Goal: Task Accomplishment & Management: Use online tool/utility

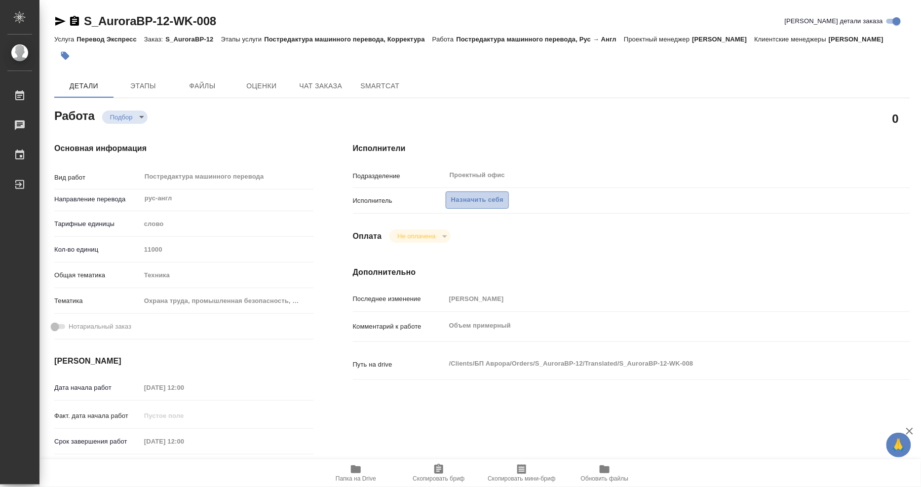
click at [476, 206] on span "Назначить себя" at bounding box center [477, 199] width 52 height 11
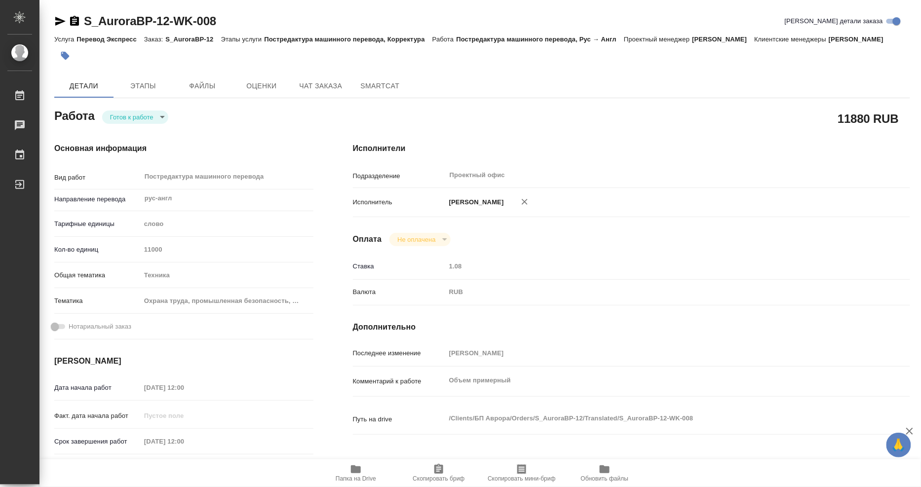
type textarea "x"
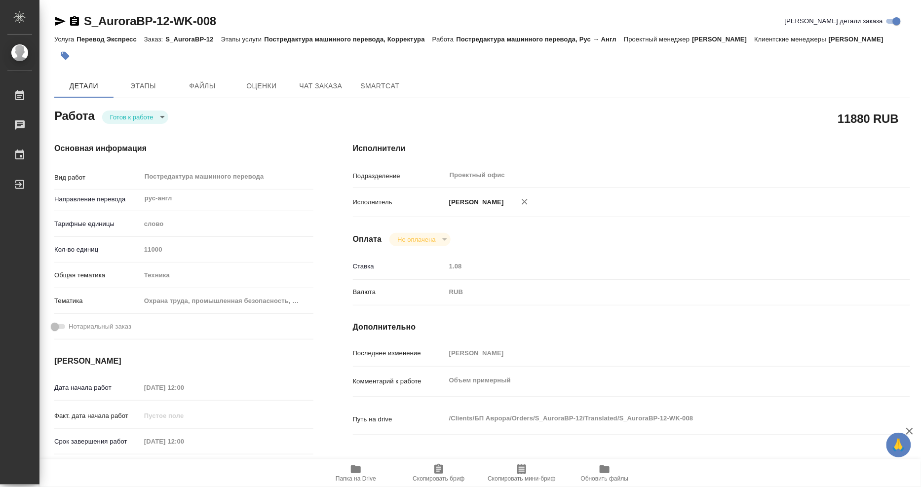
type textarea "x"
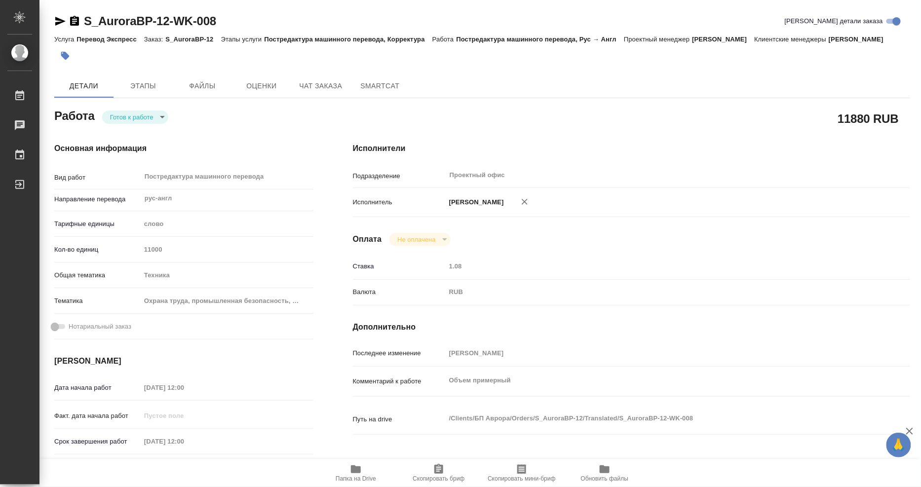
type textarea "x"
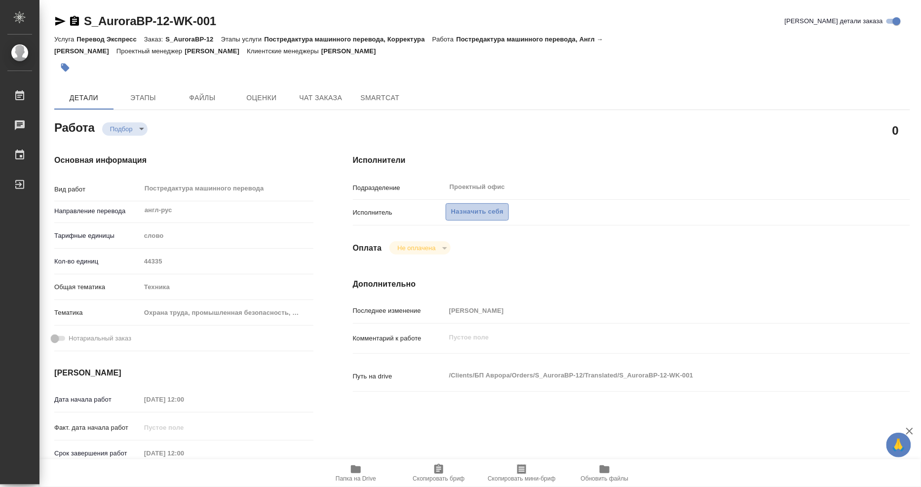
click at [493, 212] on span "Назначить себя" at bounding box center [477, 211] width 52 height 11
click at [491, 213] on span "Назначить себя" at bounding box center [477, 211] width 52 height 11
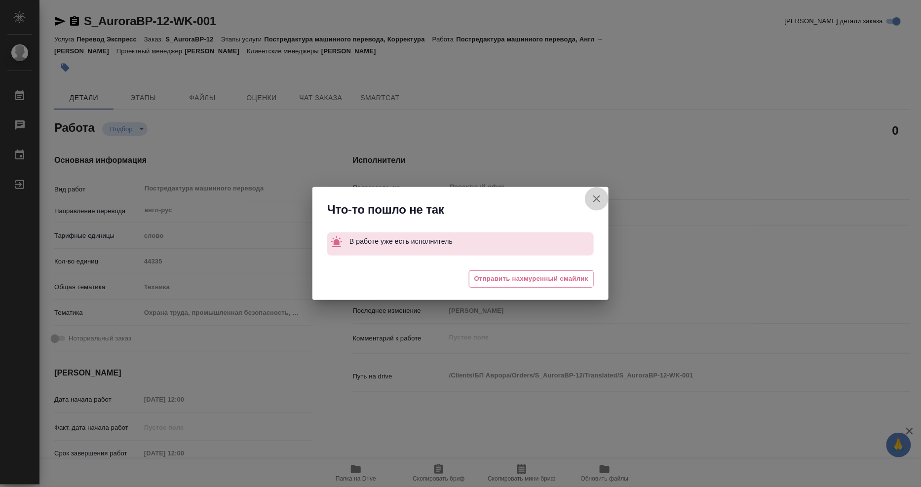
click at [596, 200] on icon "button" at bounding box center [597, 199] width 12 height 12
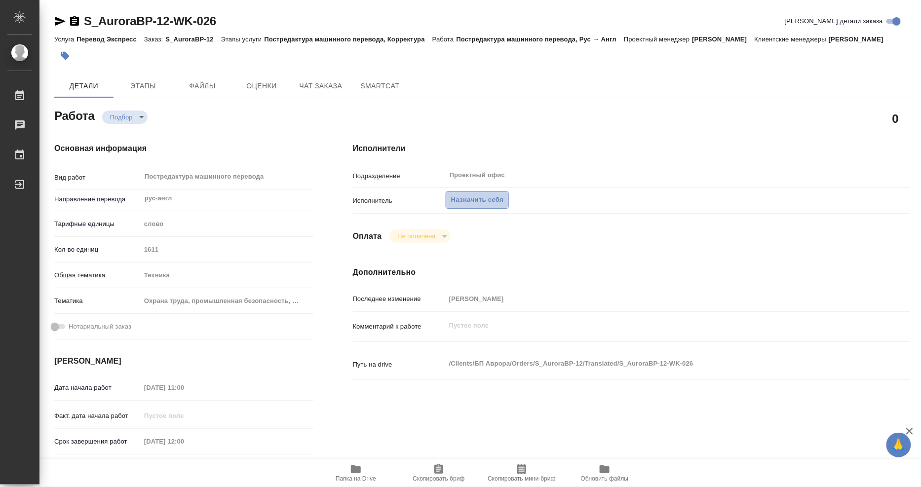
click at [455, 206] on span "Назначить себя" at bounding box center [477, 199] width 52 height 11
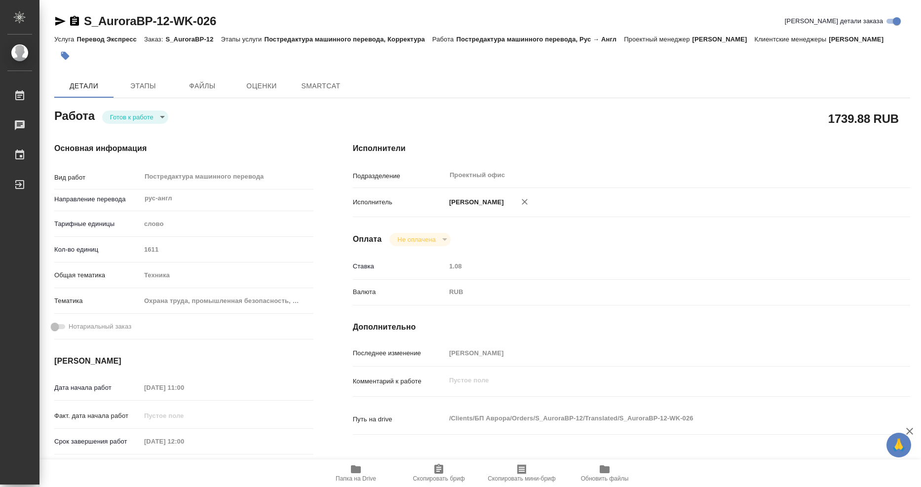
type textarea "x"
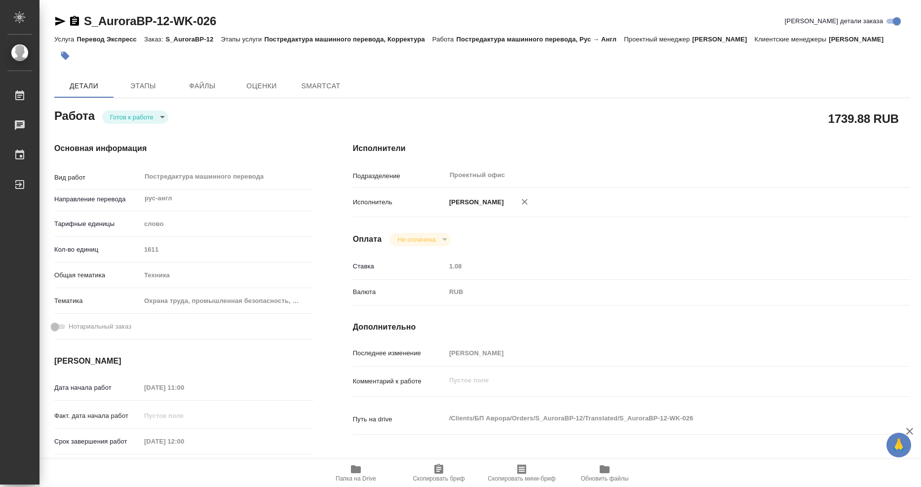
type textarea "x"
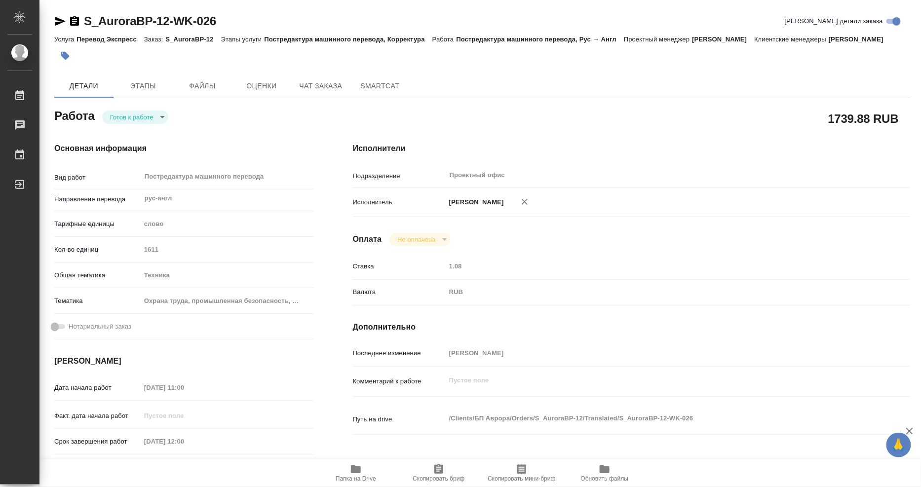
type textarea "x"
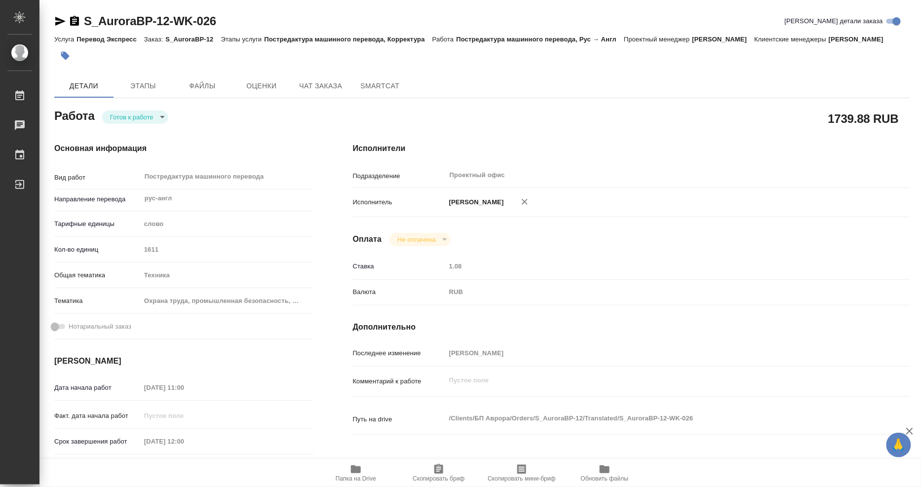
type textarea "x"
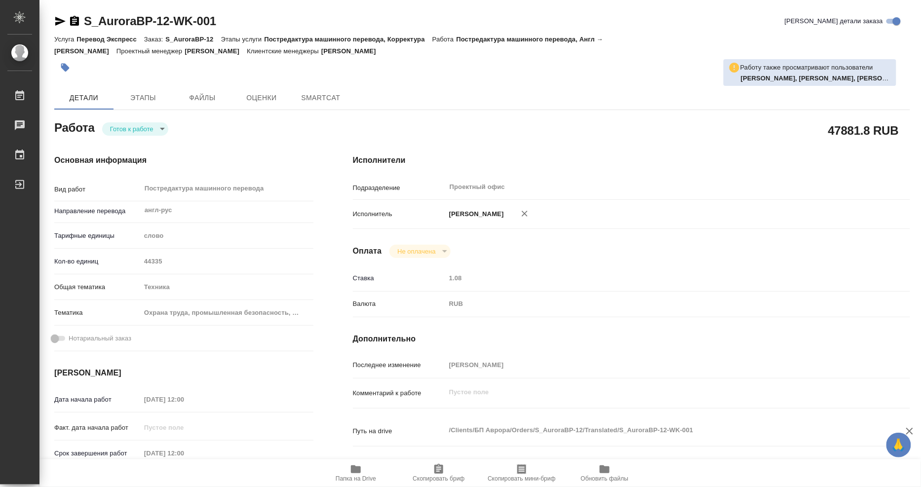
type textarea "x"
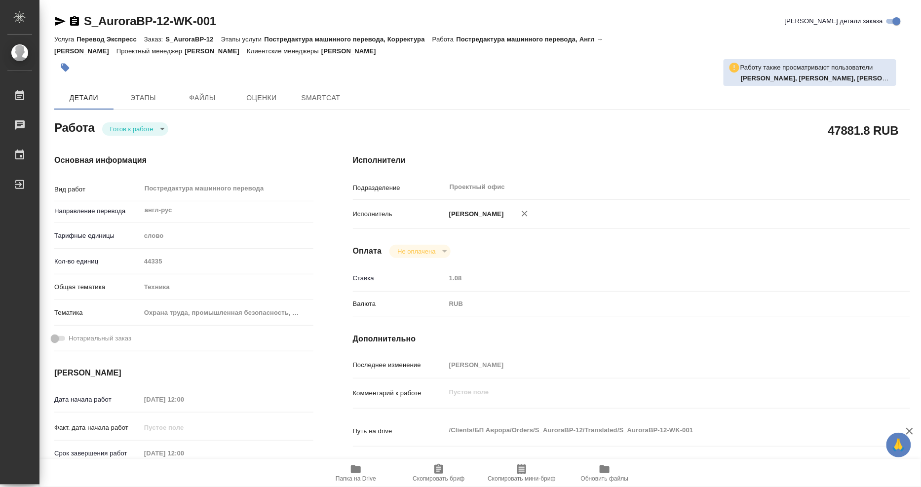
type textarea "x"
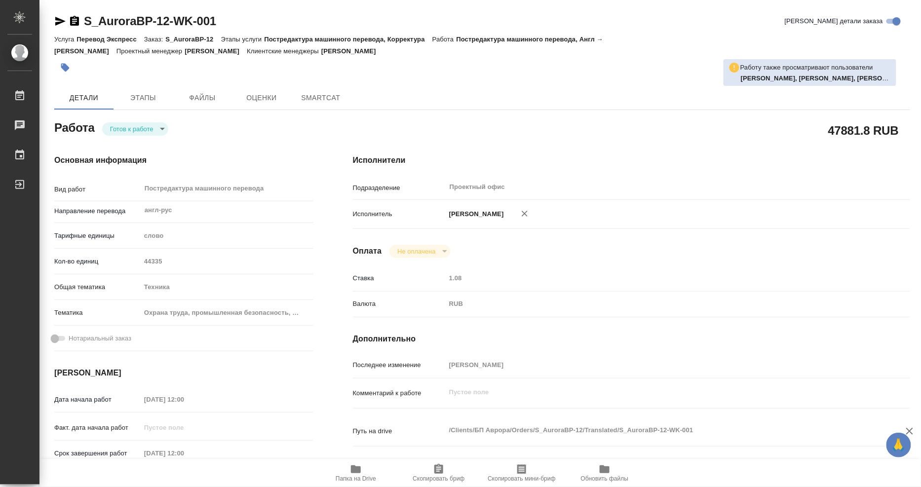
type textarea "x"
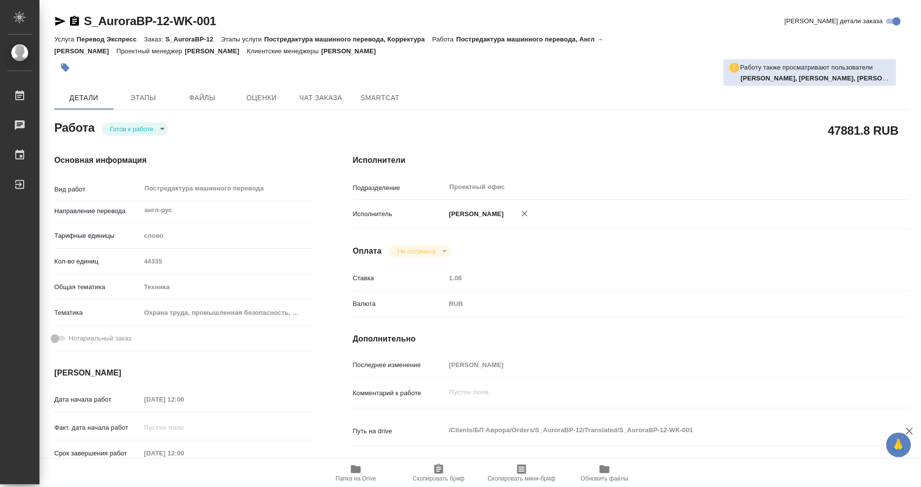
type textarea "x"
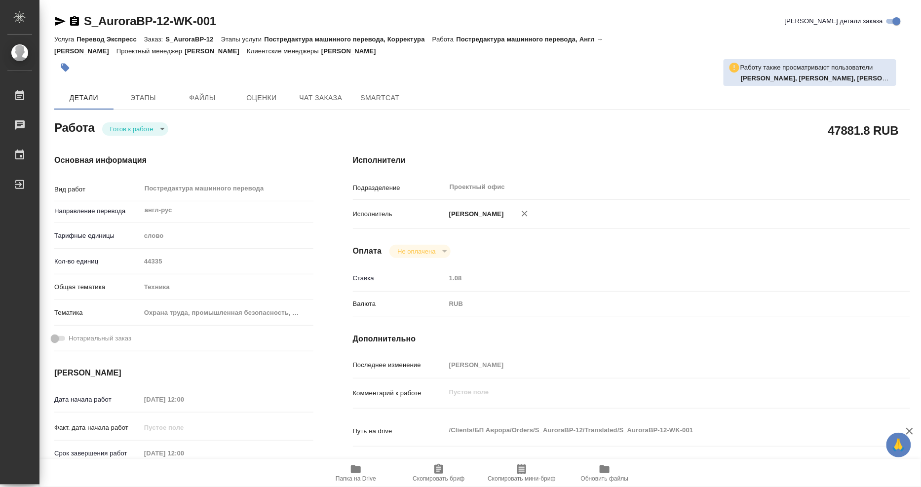
type textarea "x"
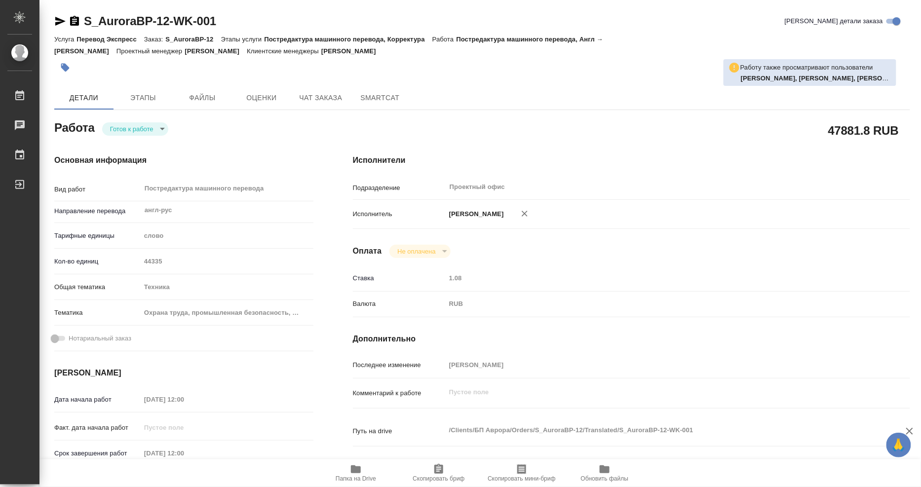
type textarea "x"
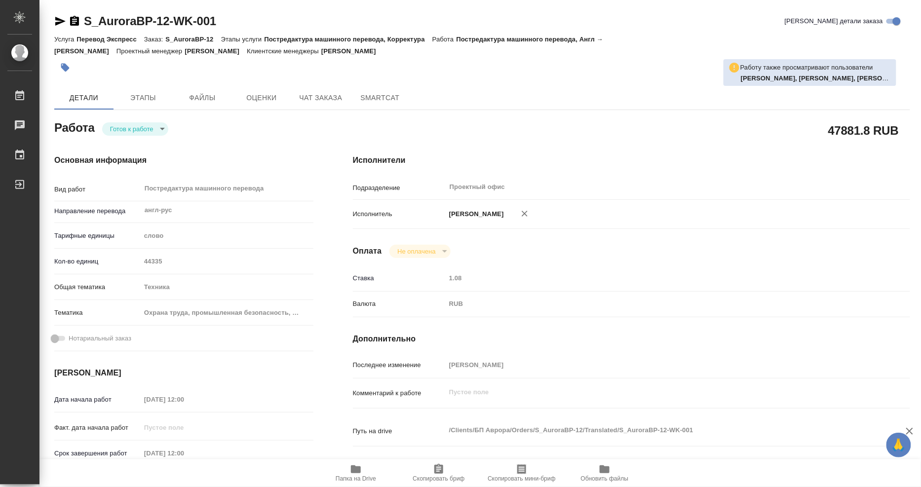
type textarea "x"
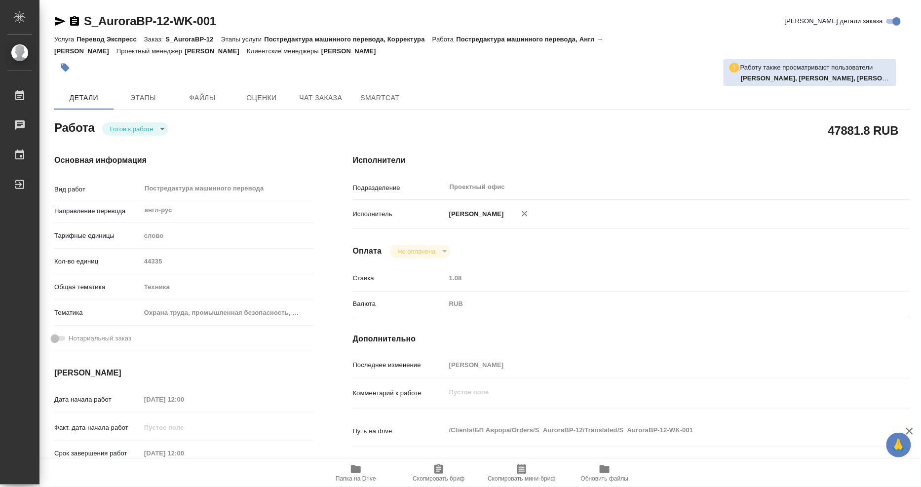
type textarea "x"
